Goal: Task Accomplishment & Management: Complete application form

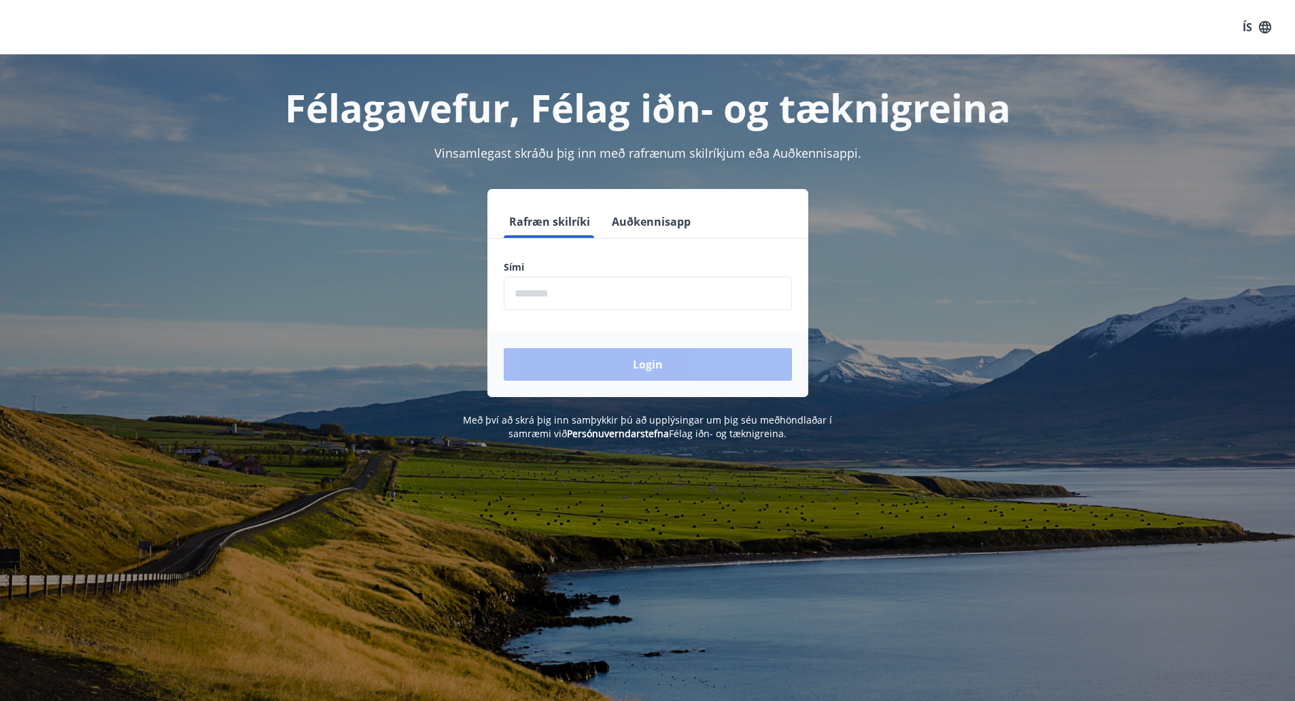
click at [610, 294] on input "phone" at bounding box center [648, 293] width 288 height 33
type input "********"
click at [617, 357] on button "Login" at bounding box center [648, 364] width 288 height 33
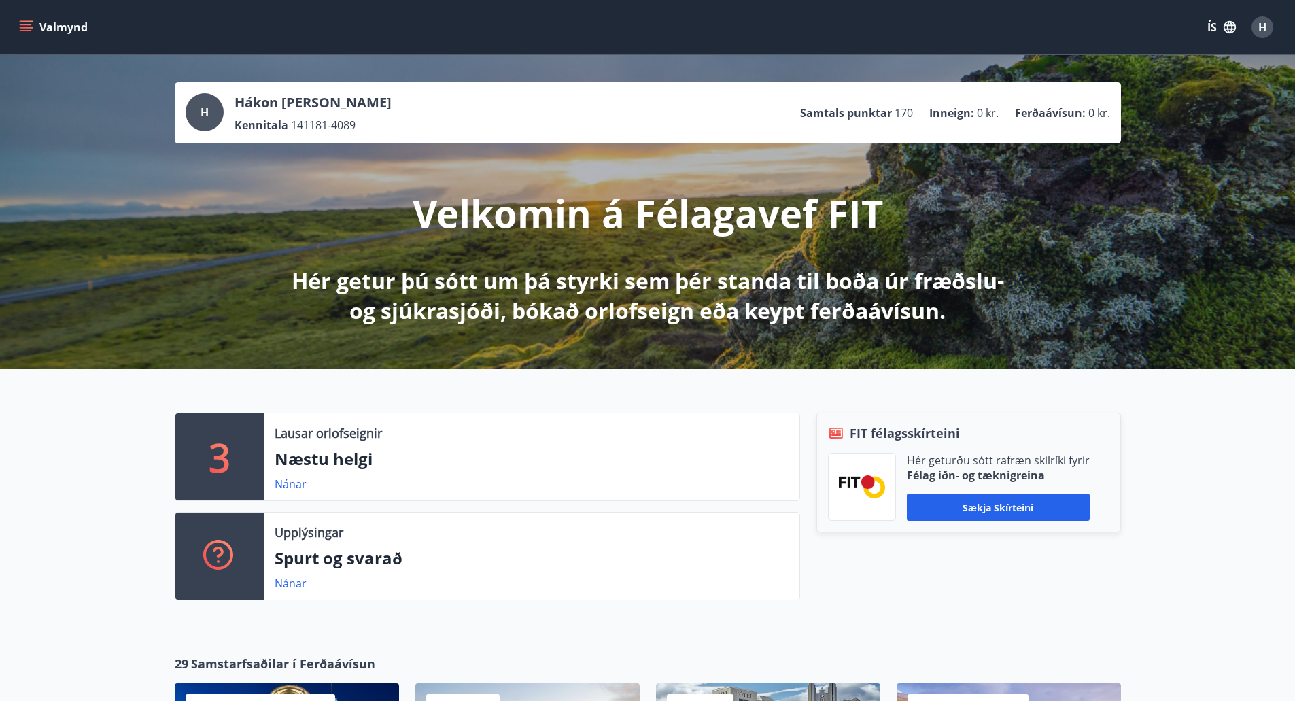
click at [61, 15] on button "Valmynd" at bounding box center [54, 27] width 77 height 24
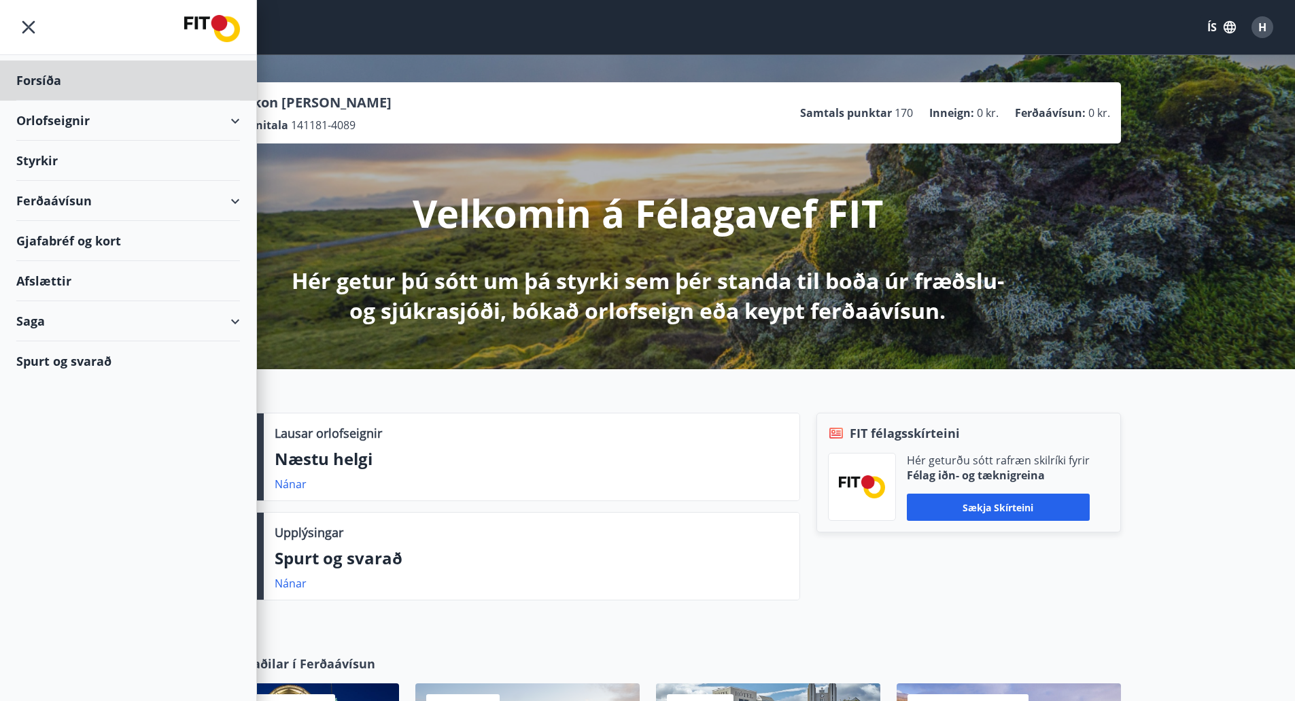
click at [37, 101] on div "Styrkir" at bounding box center [128, 80] width 224 height 40
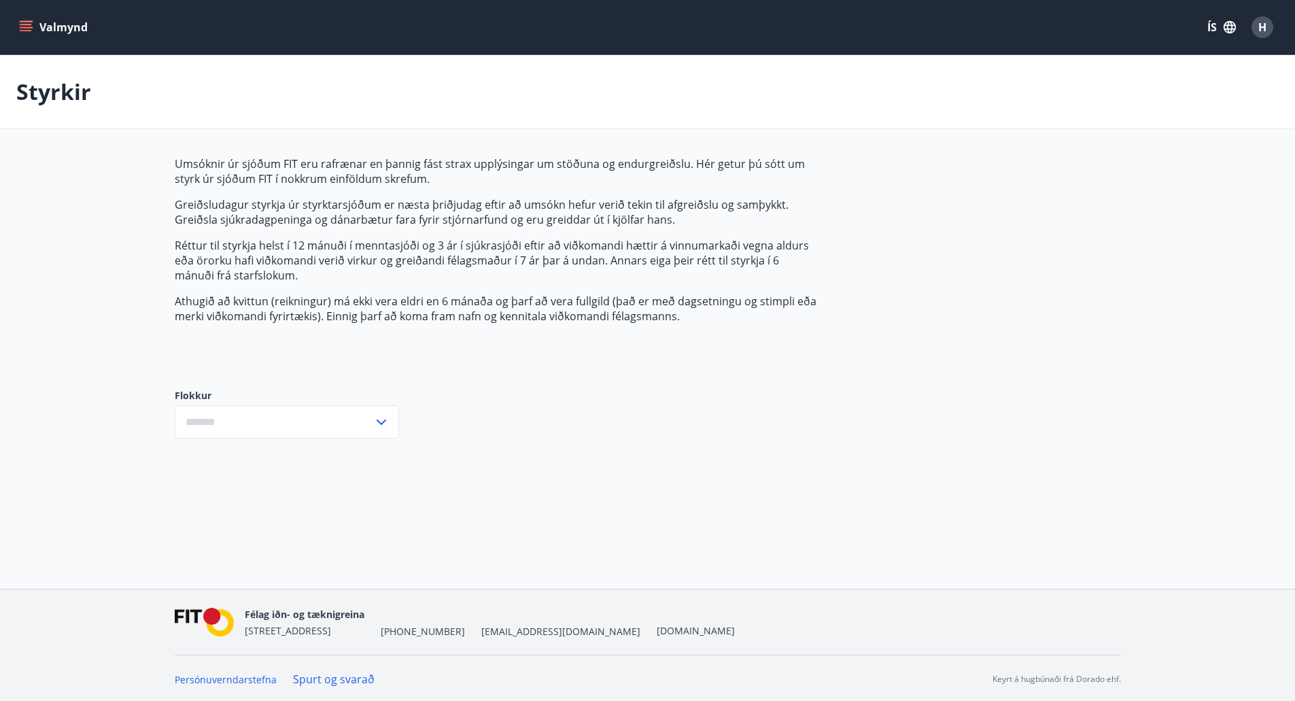
type input "***"
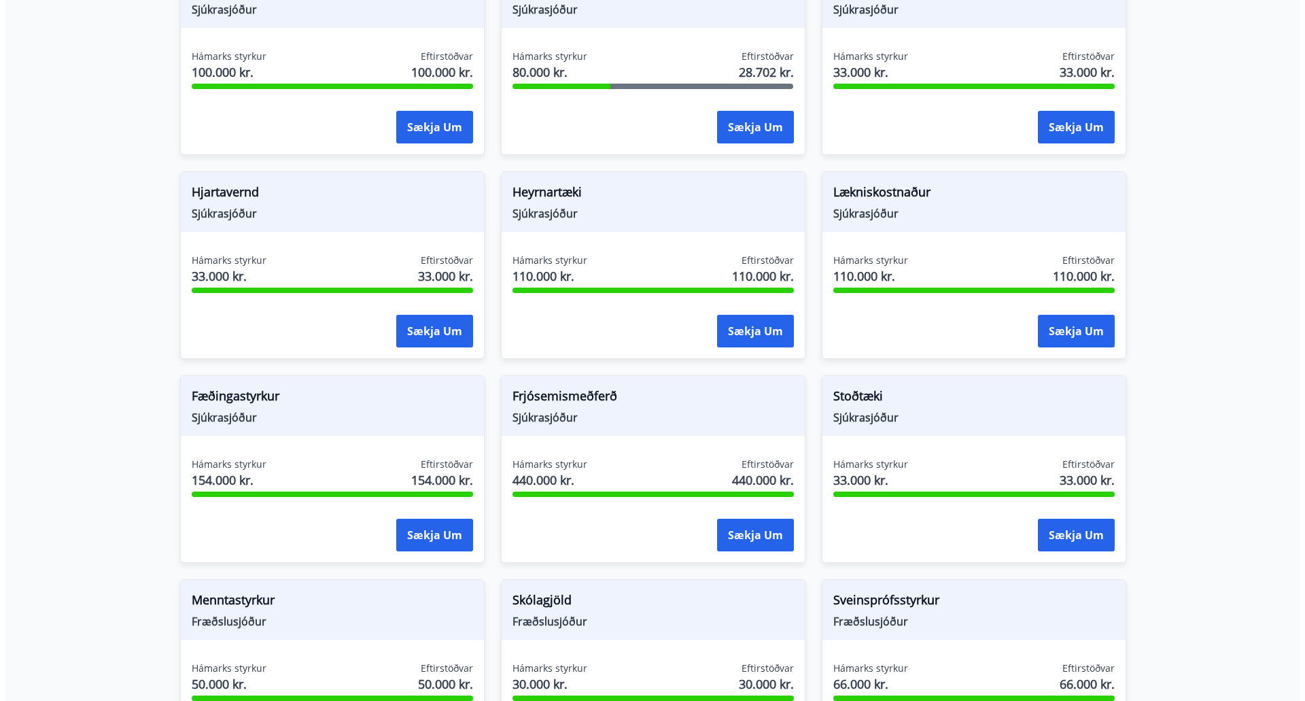
scroll to position [689, 0]
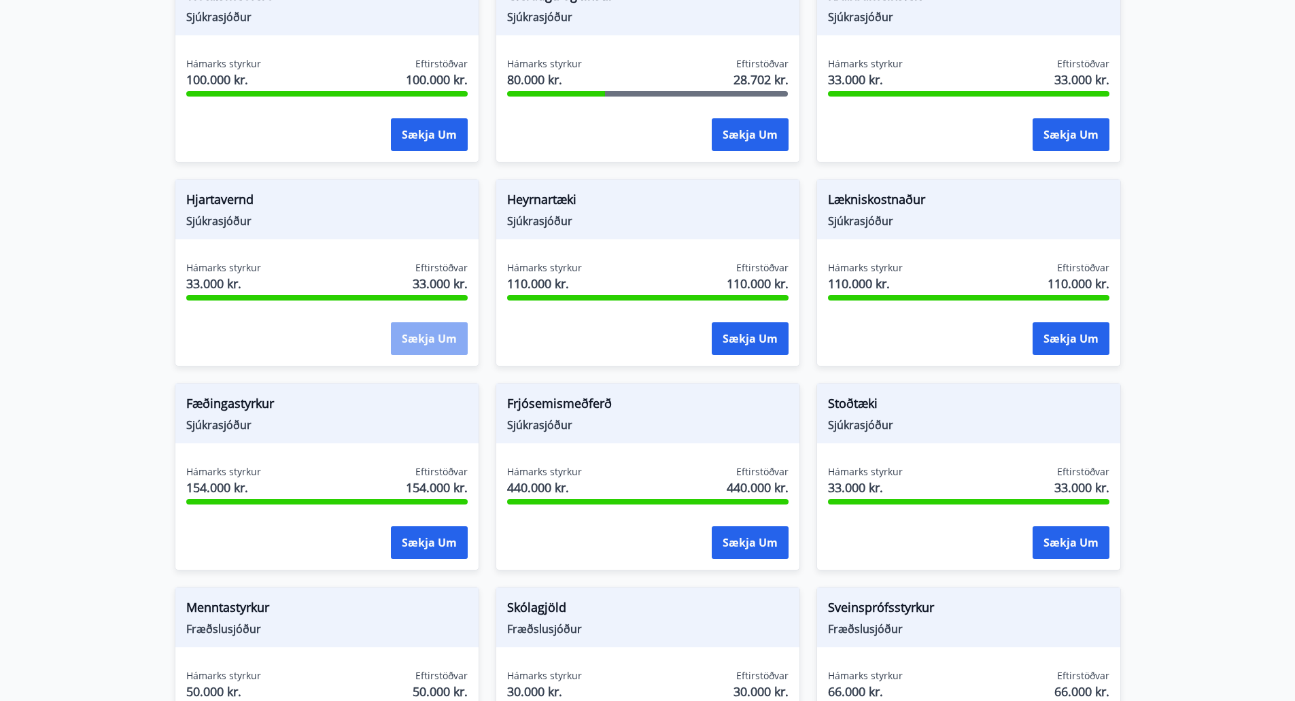
click at [438, 328] on button "Sækja um" at bounding box center [429, 338] width 77 height 33
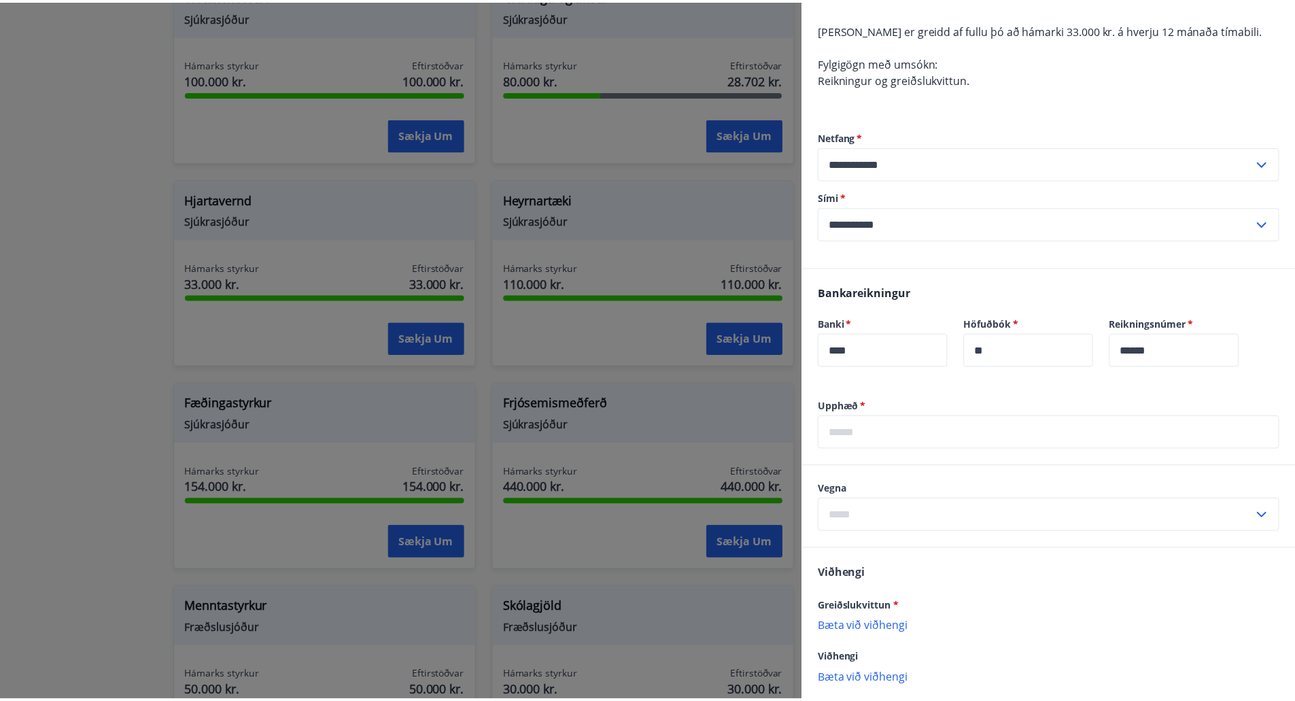
scroll to position [0, 0]
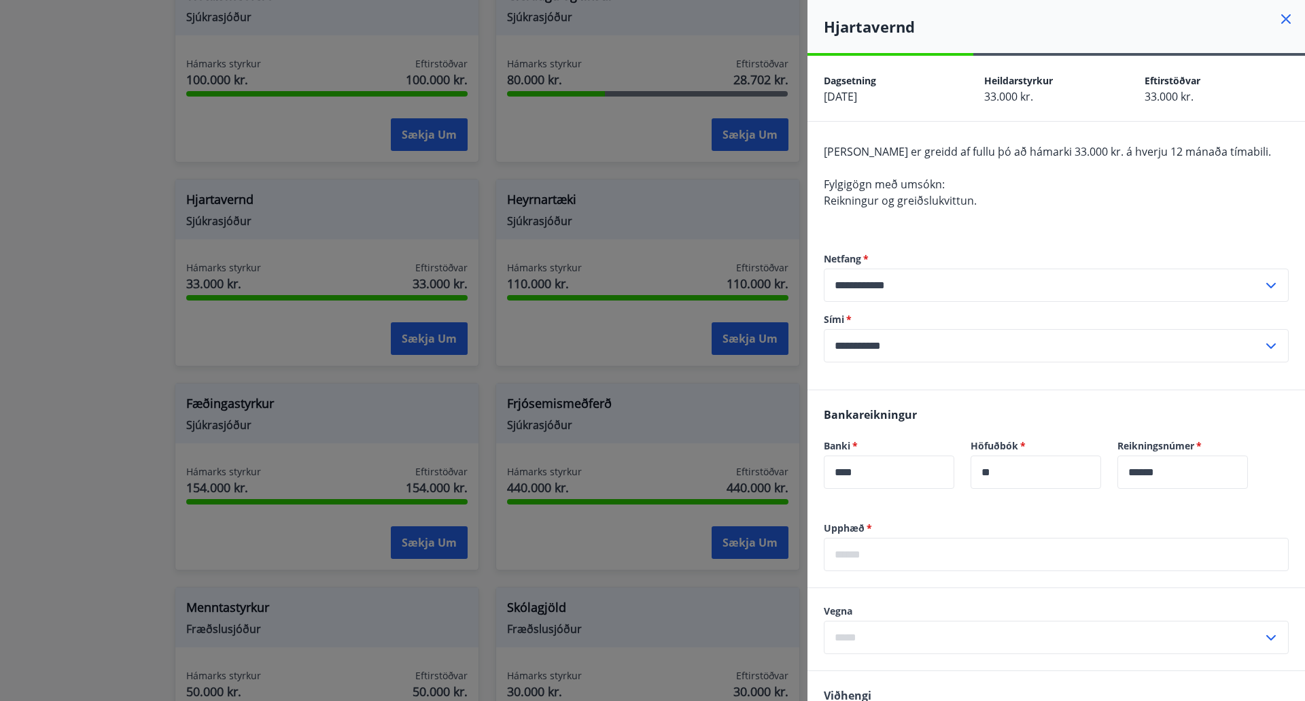
click at [1278, 22] on icon at bounding box center [1286, 19] width 16 height 16
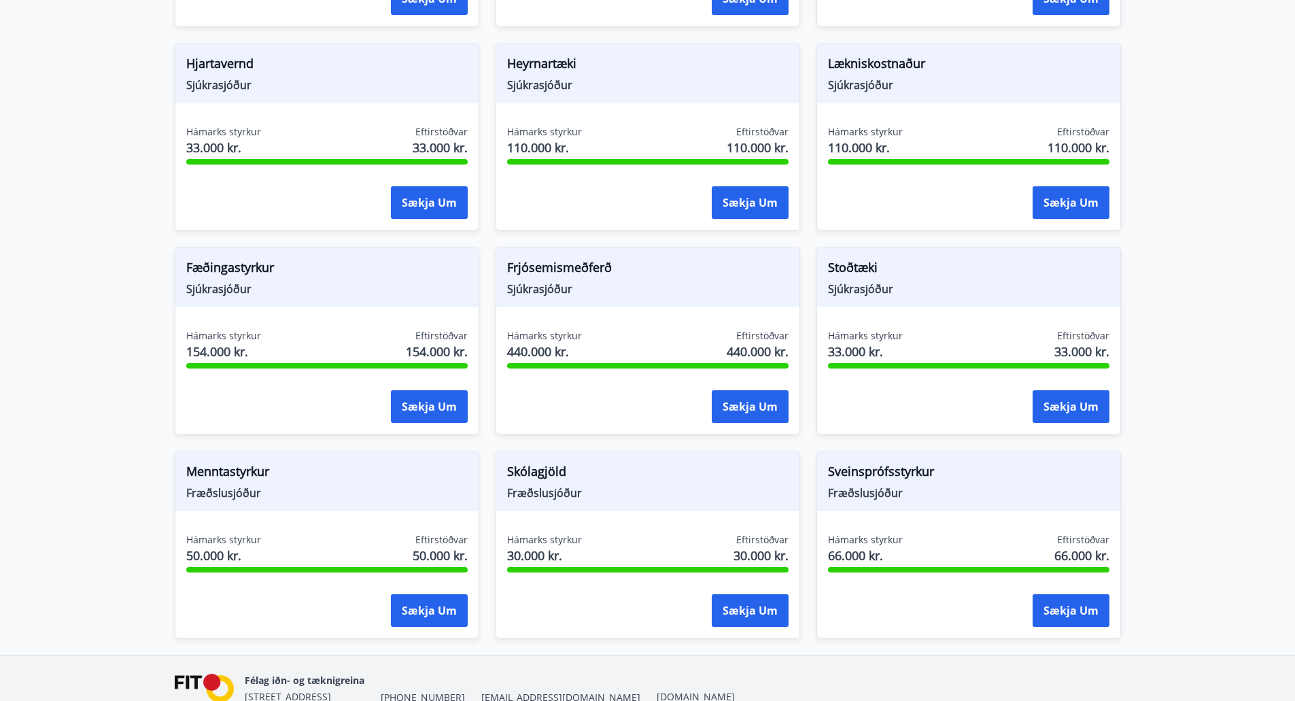
scroll to position [689, 0]
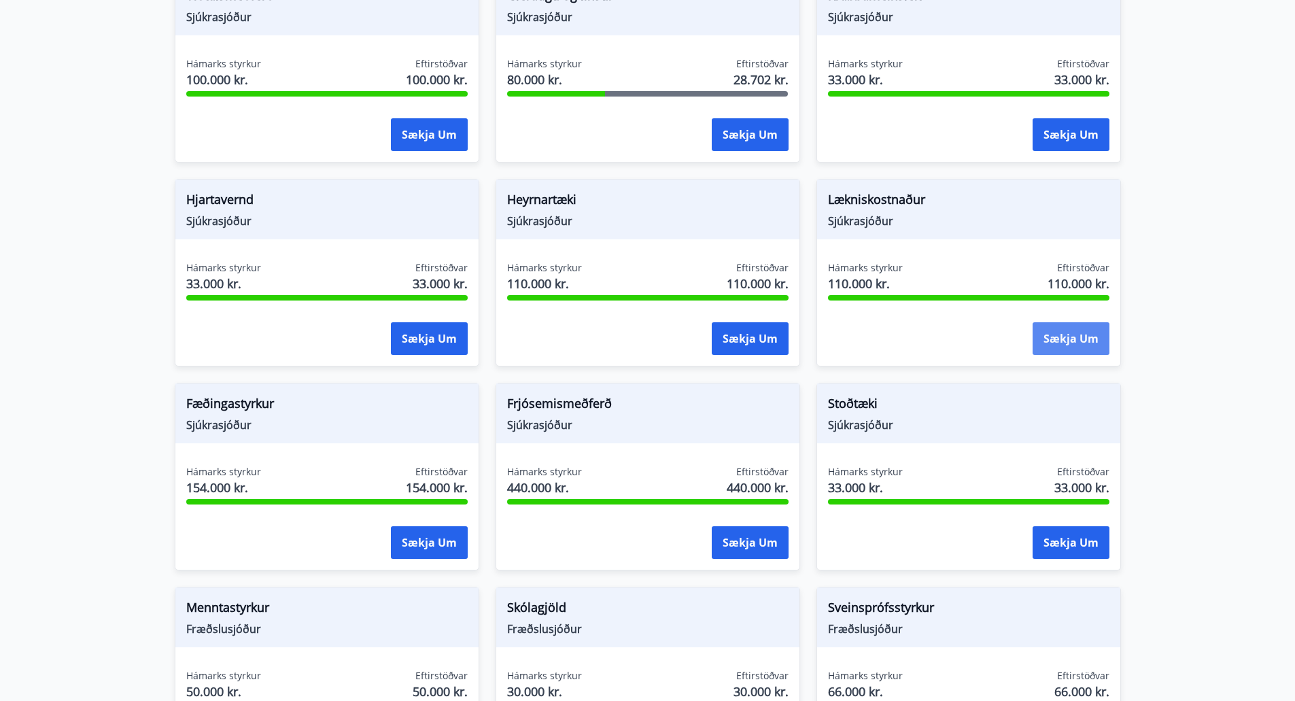
click at [1080, 341] on button "Sækja um" at bounding box center [1071, 338] width 77 height 33
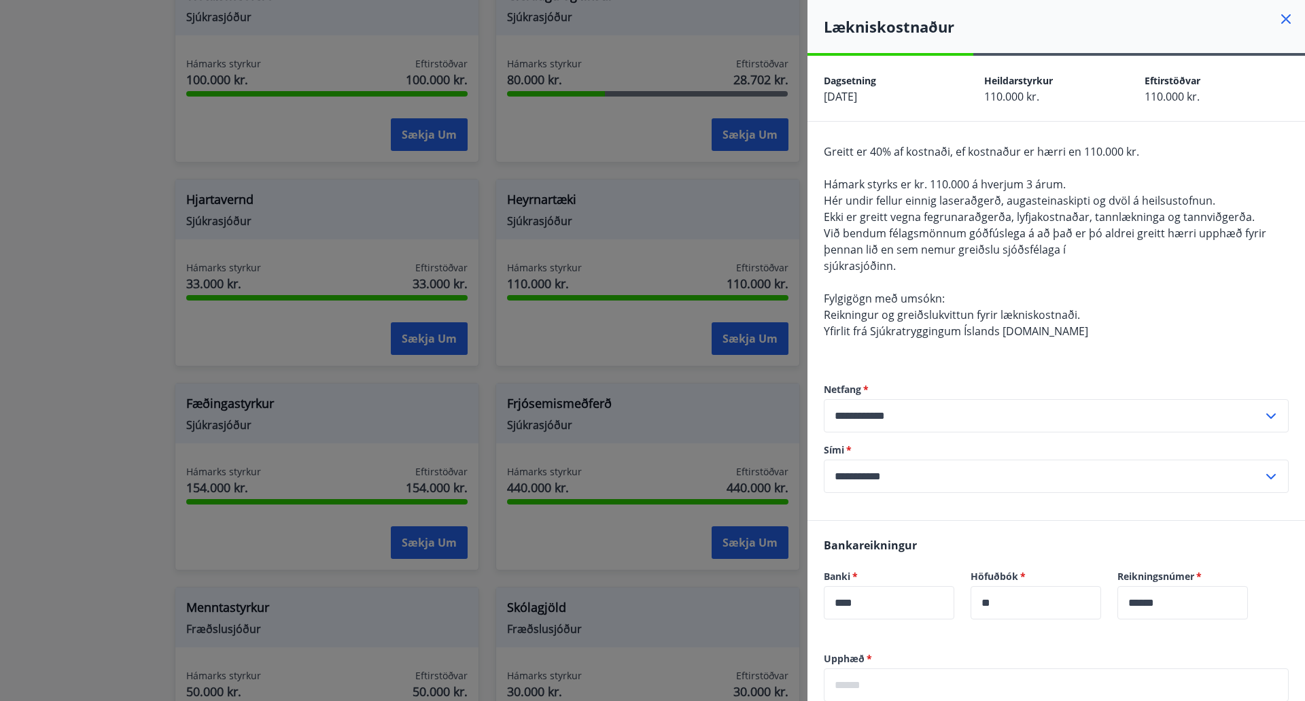
click at [1281, 18] on icon at bounding box center [1286, 19] width 10 height 10
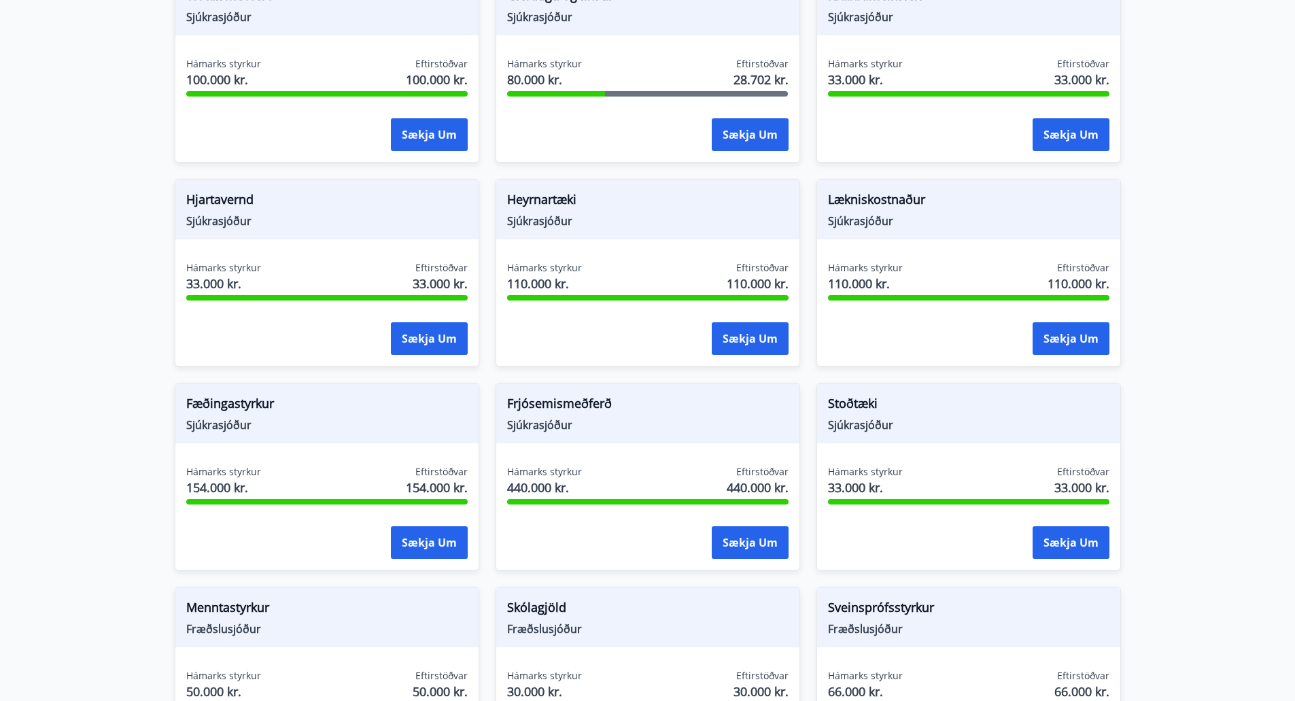
click at [1190, 145] on main "Styrkir Umsóknir úr sjóðum FIT eru rafrænar en þannig fást strax upplýsingar um…" at bounding box center [647, 78] width 1295 height 1424
